Goal: Task Accomplishment & Management: Manage account settings

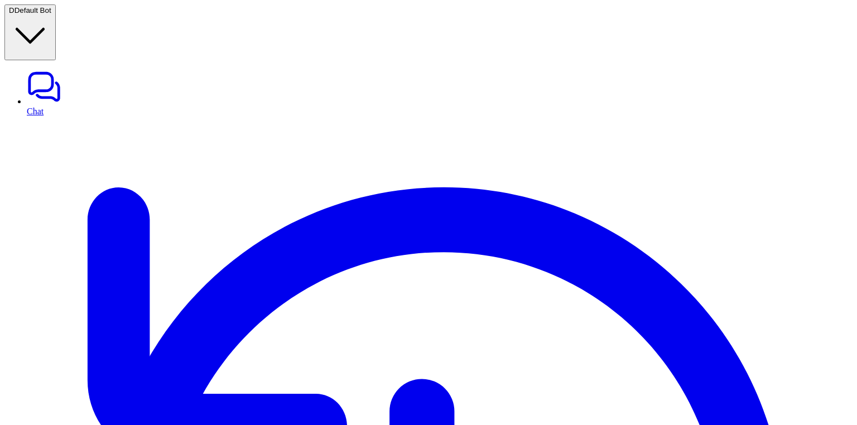
click at [42, 69] on link "Chat" at bounding box center [440, 92] width 826 height 47
type textarea "**********"
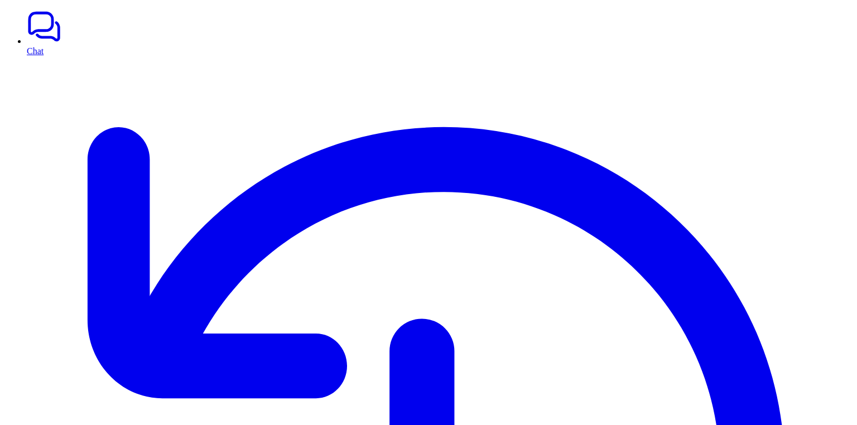
drag, startPoint x: 370, startPoint y: 49, endPoint x: 424, endPoint y: 52, distance: 54.2
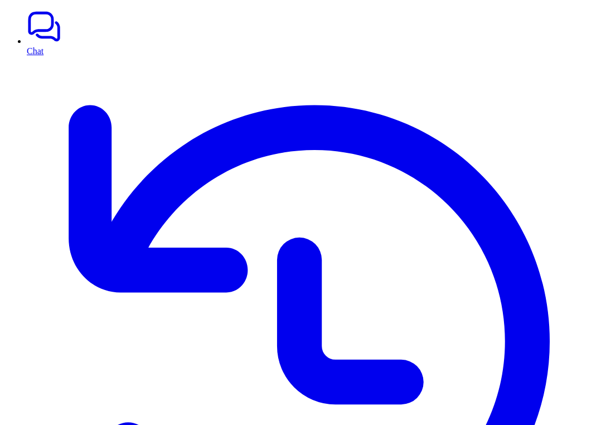
drag, startPoint x: 517, startPoint y: 247, endPoint x: 511, endPoint y: 56, distance: 191.5
drag, startPoint x: 228, startPoint y: 299, endPoint x: 225, endPoint y: 146, distance: 152.9
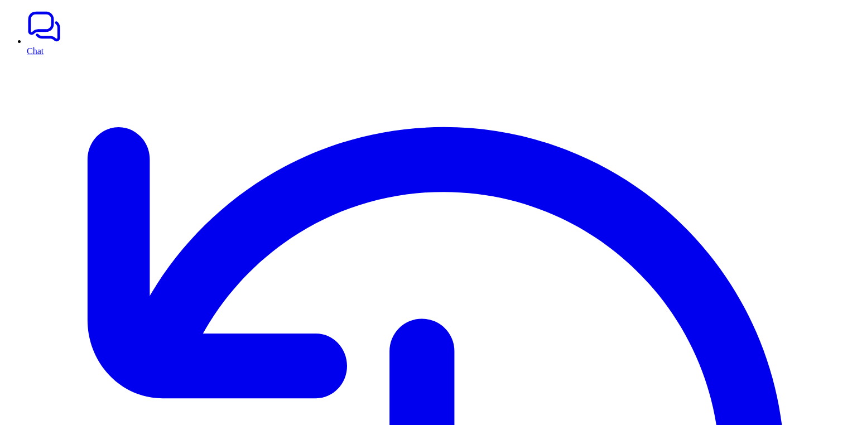
scroll to position [233, 0]
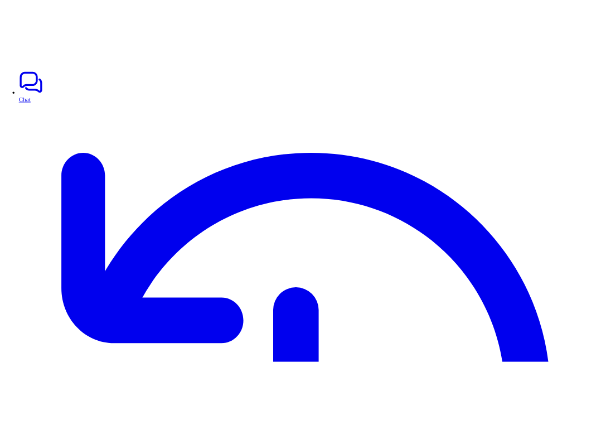
scroll to position [20, 0]
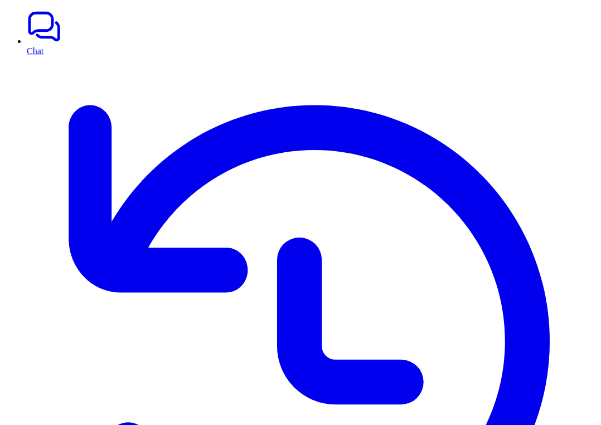
drag, startPoint x: 461, startPoint y: 56, endPoint x: 338, endPoint y: 56, distance: 123.3
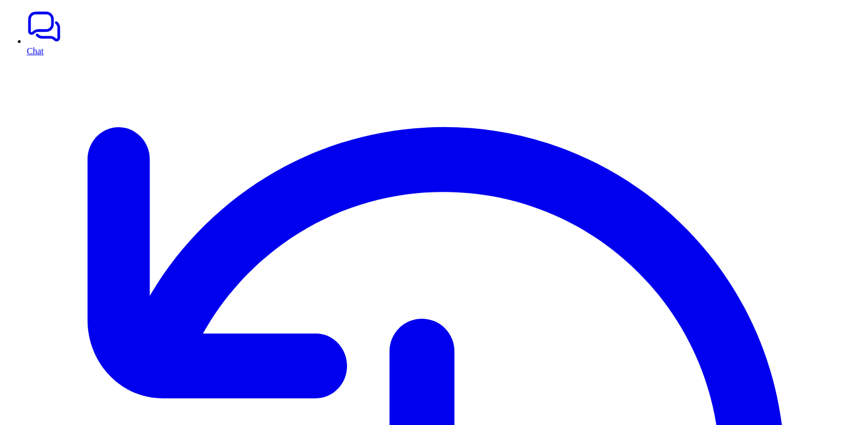
scroll to position [162, 0]
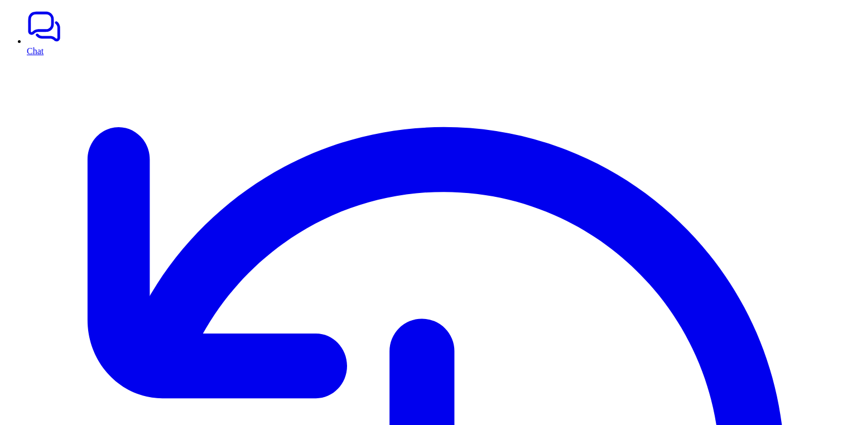
scroll to position [28, 0]
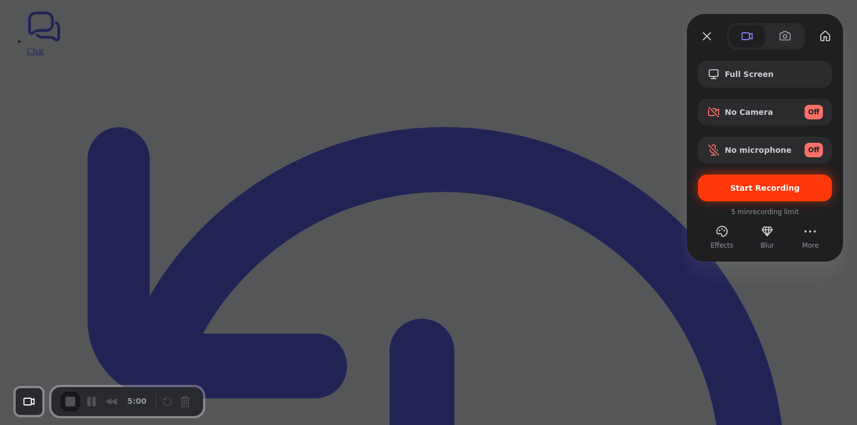
click at [728, 181] on div "Start Recording" at bounding box center [765, 188] width 134 height 27
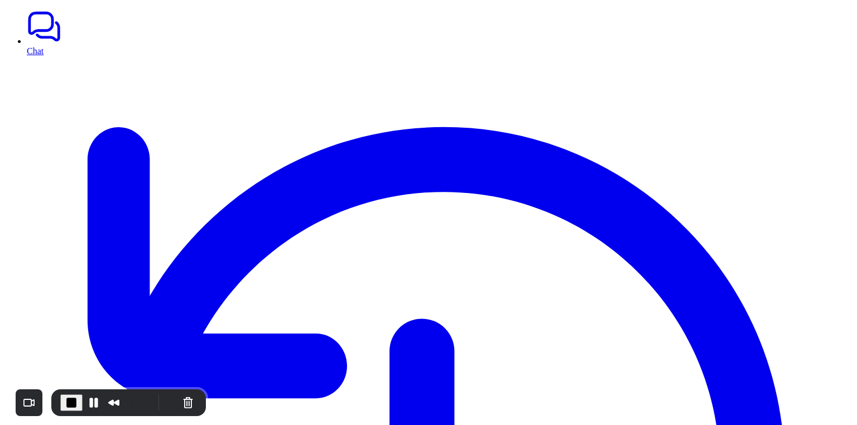
click at [70, 404] on span "End Recording" at bounding box center [71, 402] width 13 height 13
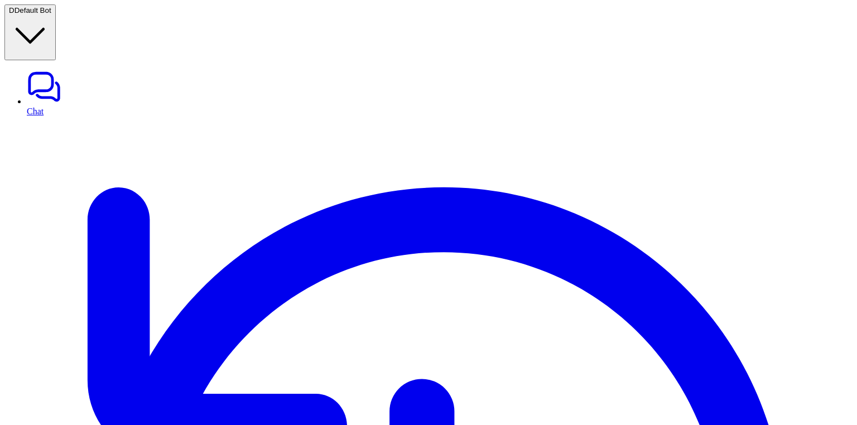
type textarea "**********"
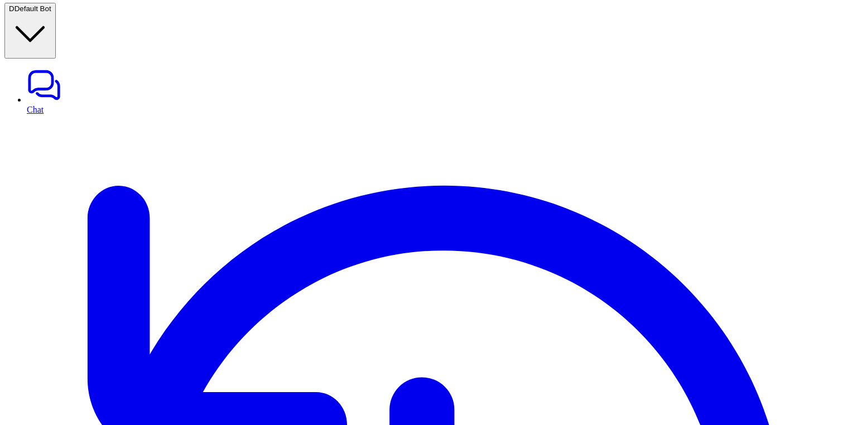
scroll to position [7098, 0]
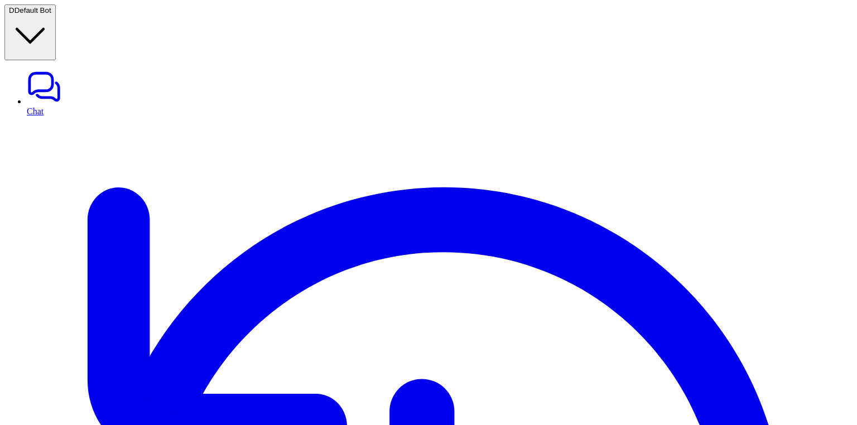
scroll to position [321, 0]
